Goal: Task Accomplishment & Management: Manage account settings

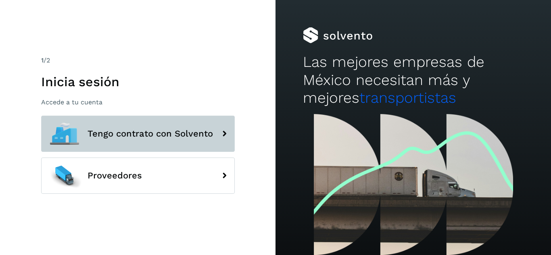
click at [125, 134] on span "Tengo contrato con Solvento" at bounding box center [150, 134] width 125 height 10
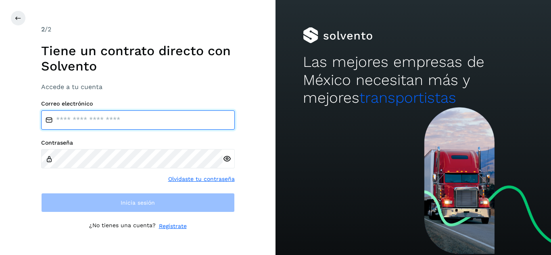
type input "**********"
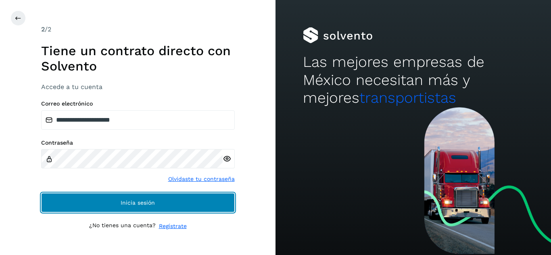
click at [163, 203] on button "Inicia sesión" at bounding box center [138, 202] width 194 height 19
click at [161, 205] on button "Inicia sesión" at bounding box center [138, 202] width 194 height 19
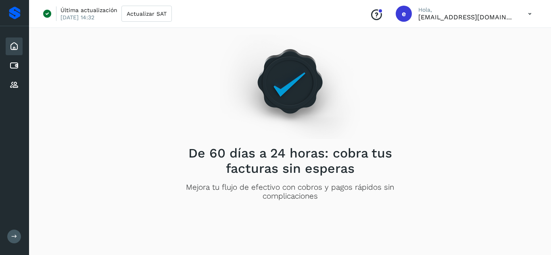
click at [15, 46] on icon at bounding box center [14, 47] width 10 height 10
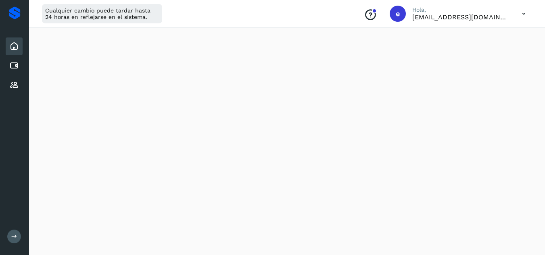
scroll to position [242, 0]
click at [313, 24] on div "Cualquier cambio puede tardar hasta 24 horas en reflejarse en el sistema. Conoc…" at bounding box center [287, 14] width 516 height 28
